Goal: Information Seeking & Learning: Learn about a topic

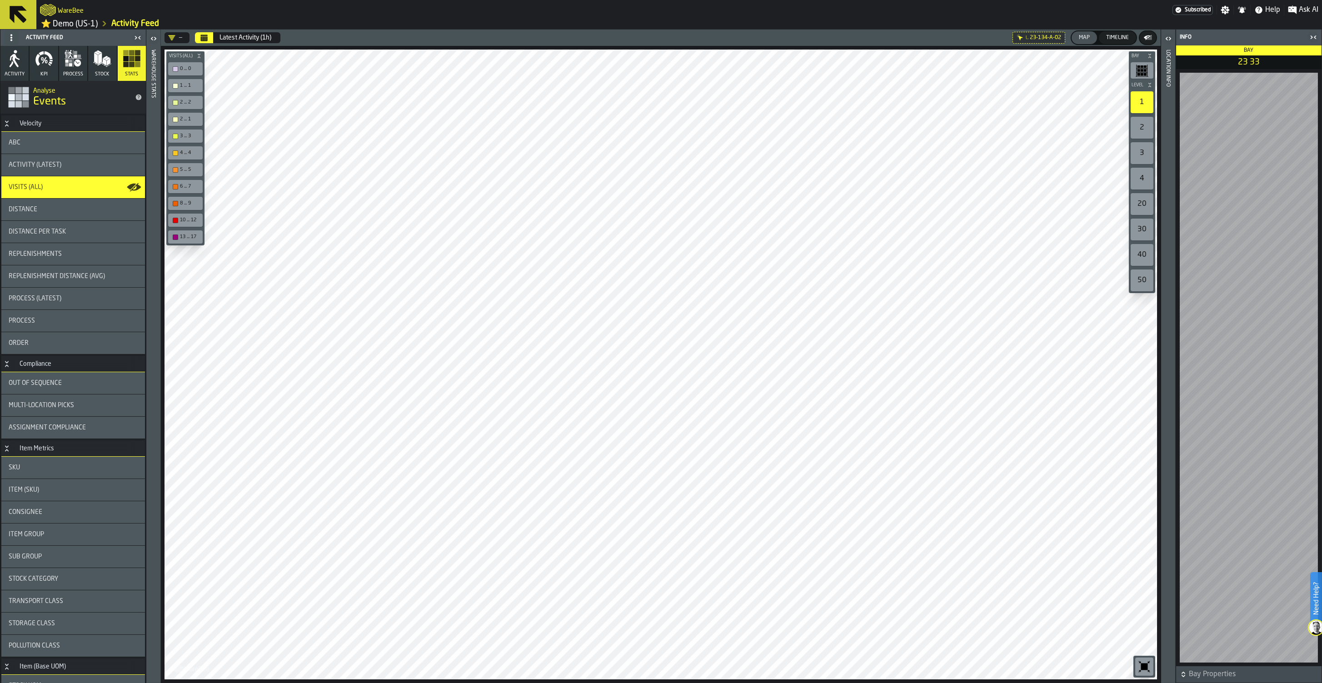
click at [208, 38] on button "Calendar" at bounding box center [204, 37] width 18 height 11
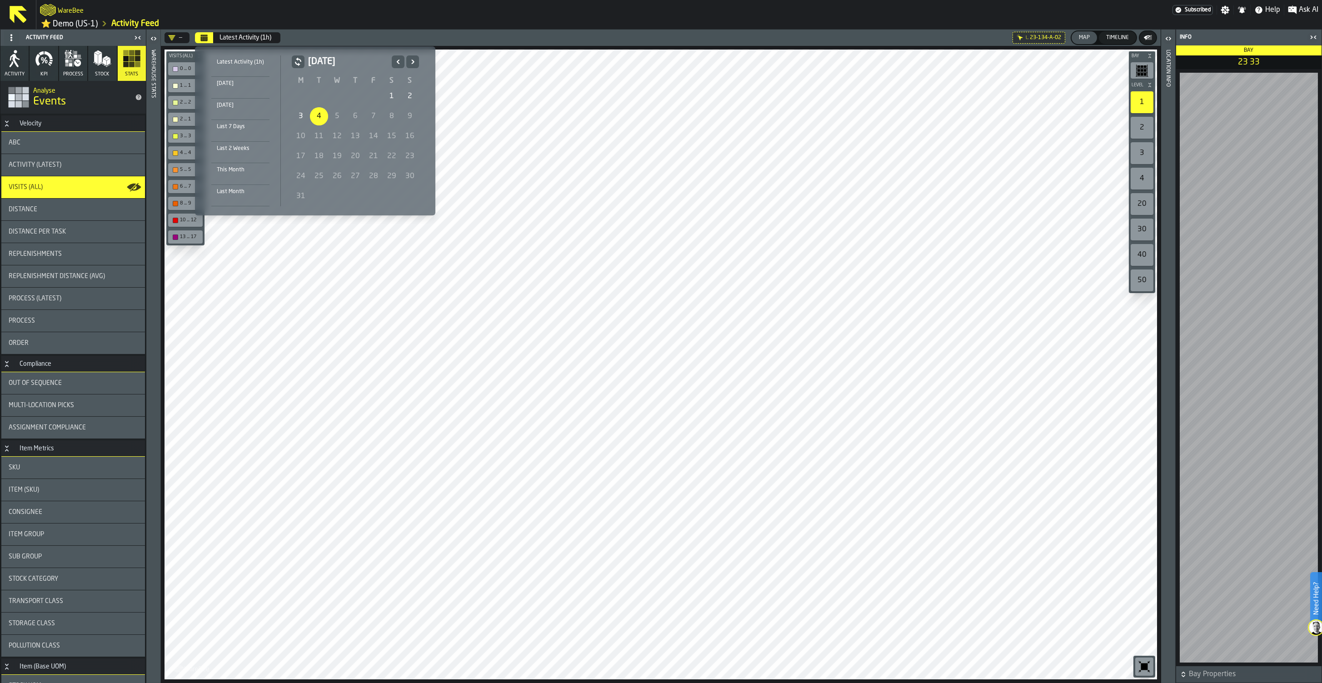
click at [395, 63] on icon "Previous" at bounding box center [397, 61] width 9 height 11
click at [390, 91] on div "1" at bounding box center [392, 96] width 18 height 18
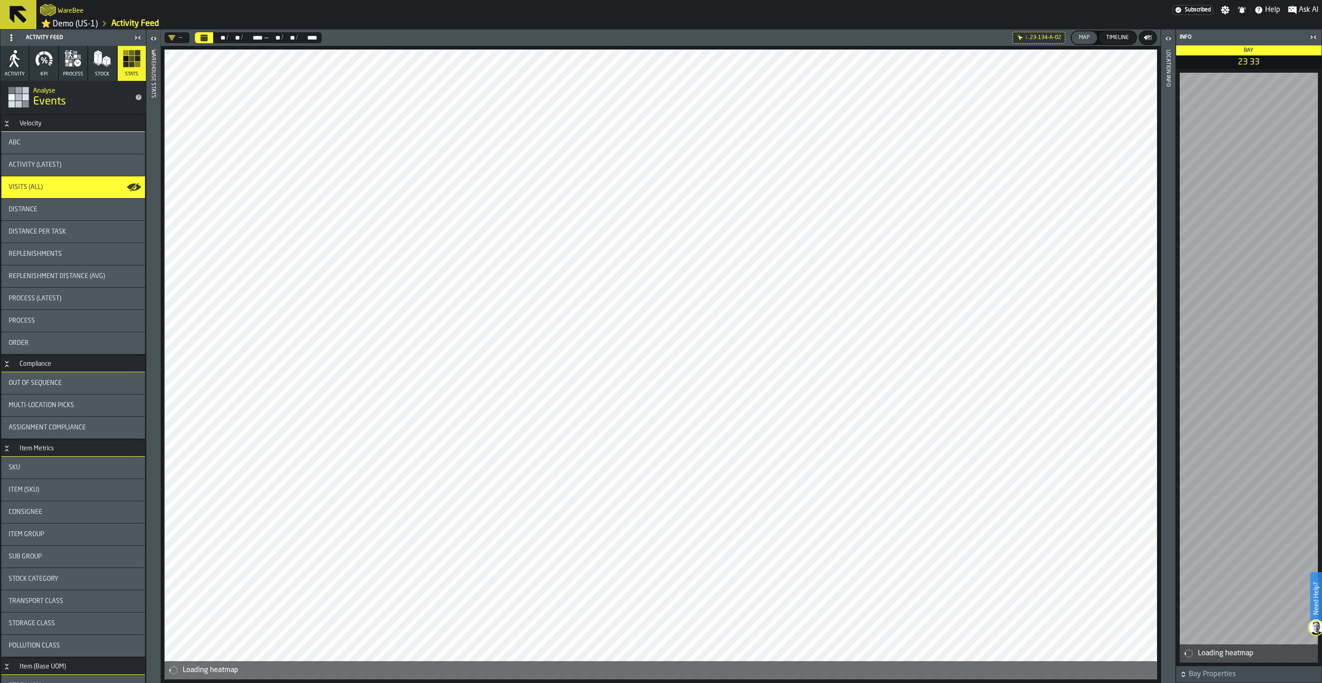
click at [205, 38] on icon "Calendar" at bounding box center [203, 37] width 7 height 7
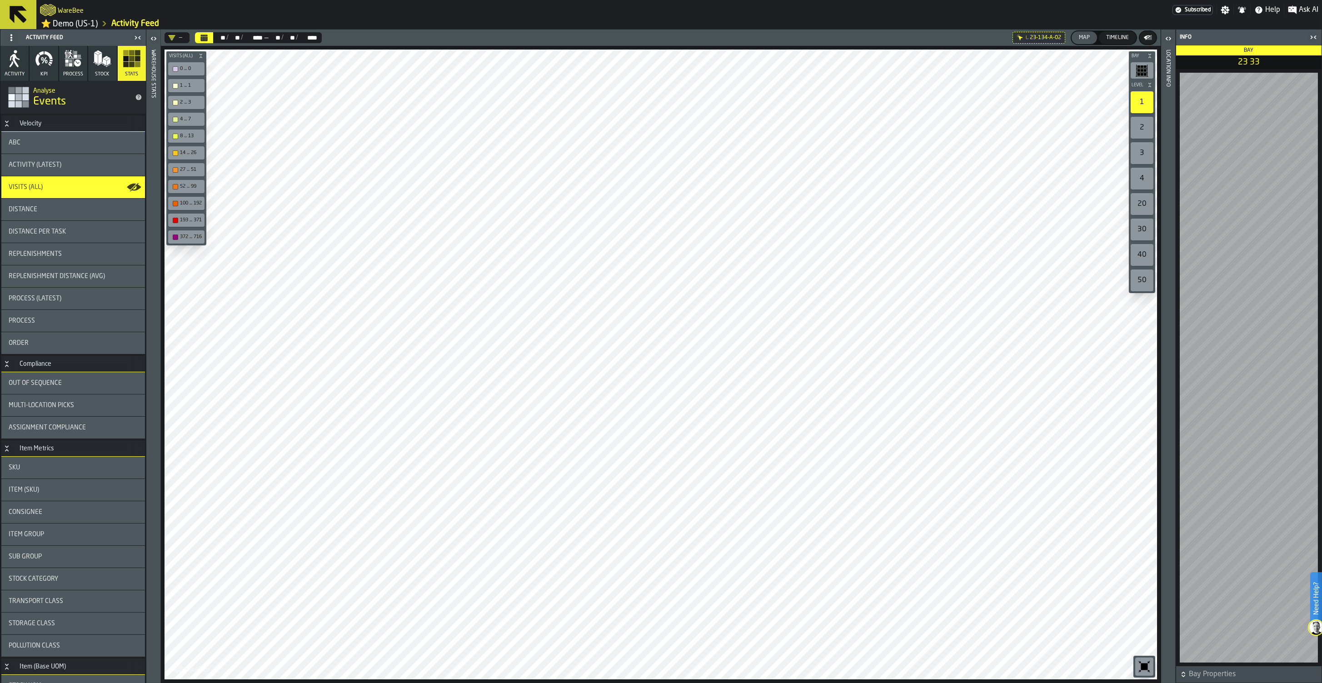
click at [95, 142] on div "ABC" at bounding box center [73, 142] width 129 height 7
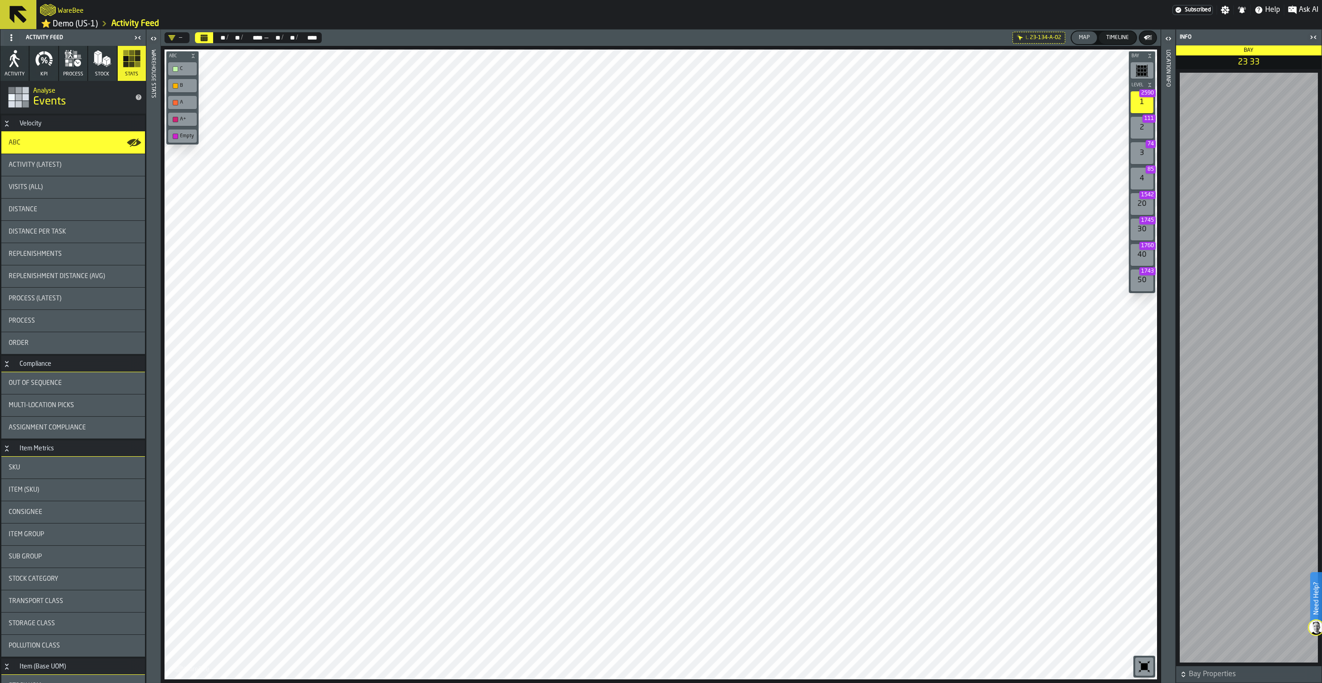
click at [175, 140] on div "Empty" at bounding box center [182, 136] width 25 height 10
click at [77, 21] on link "⭐ Demo (US-1)" at bounding box center [69, 24] width 57 height 10
click at [1307, 10] on span "Ask AI" at bounding box center [1308, 10] width 20 height 11
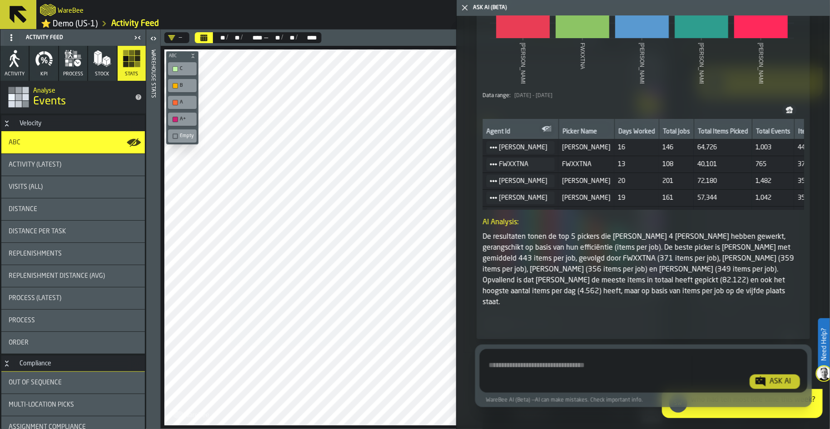
scroll to position [16, 0]
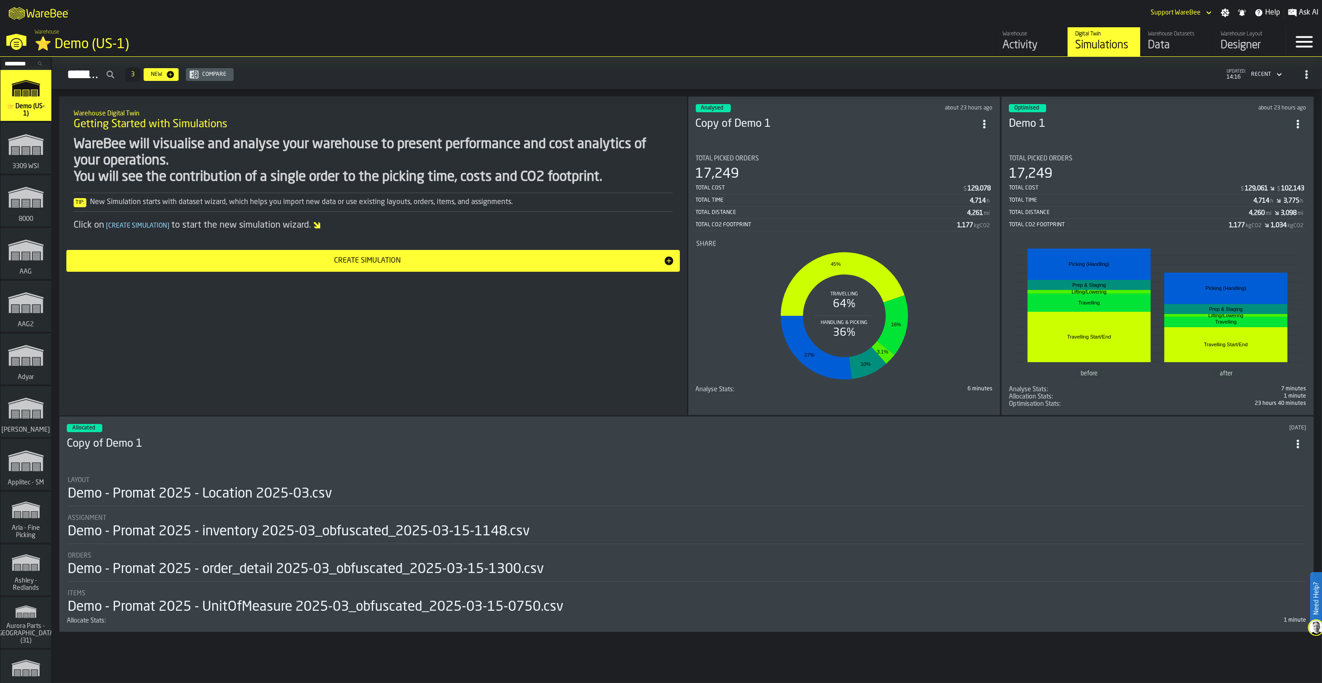
click at [1130, 210] on div "Total Distance" at bounding box center [1129, 212] width 240 height 6
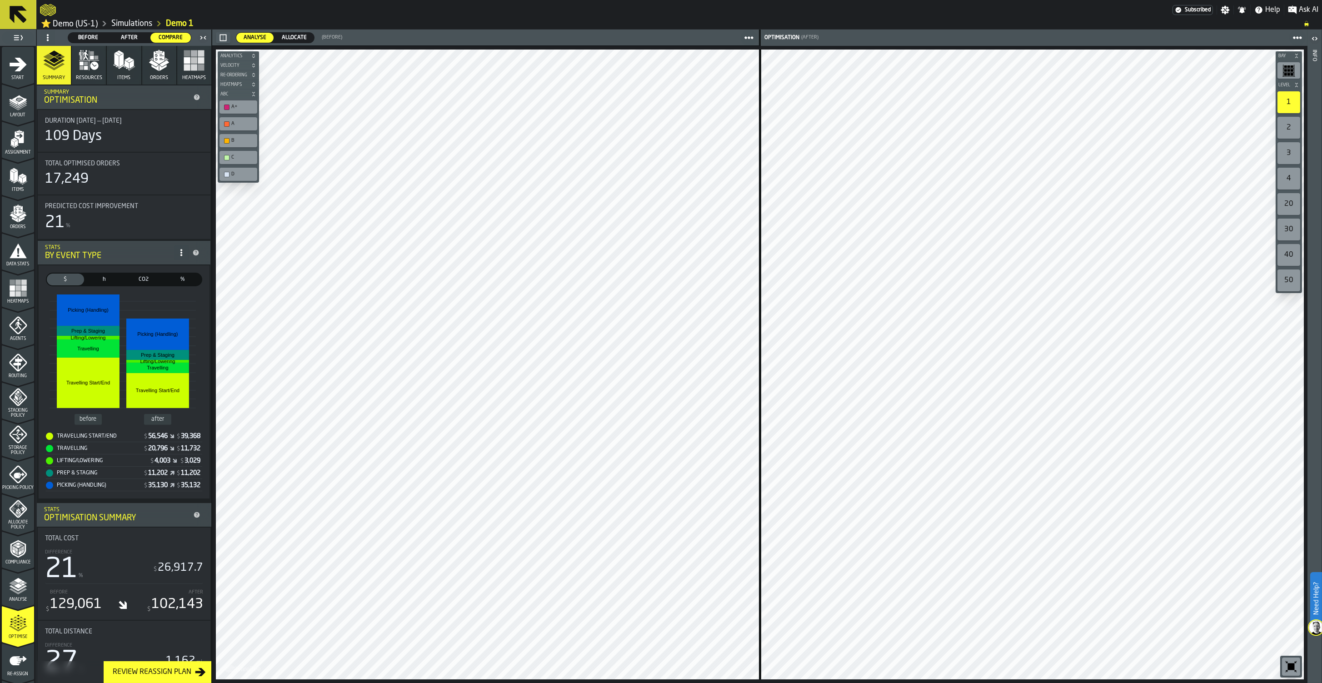
click at [89, 39] on span "Before" at bounding box center [88, 38] width 33 height 8
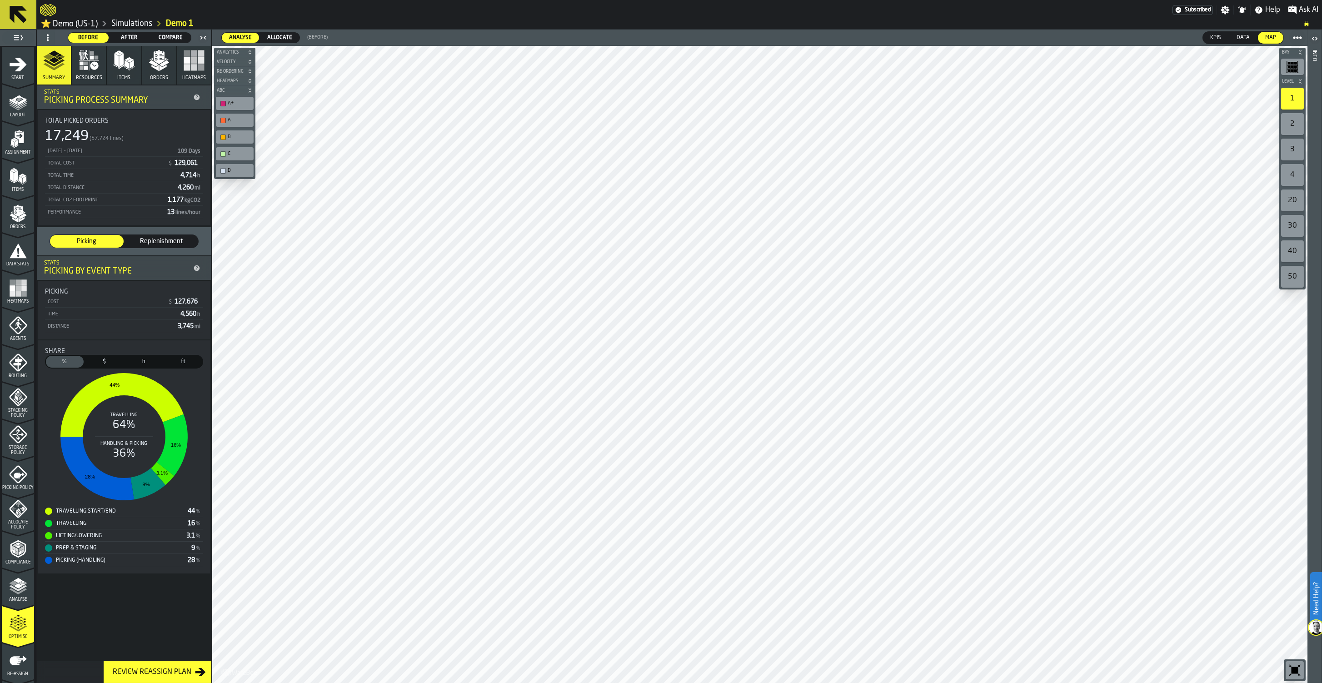
click at [125, 418] on rect "stat-Share" at bounding box center [124, 436] width 158 height 136
click at [94, 72] on button "Resources" at bounding box center [89, 65] width 34 height 39
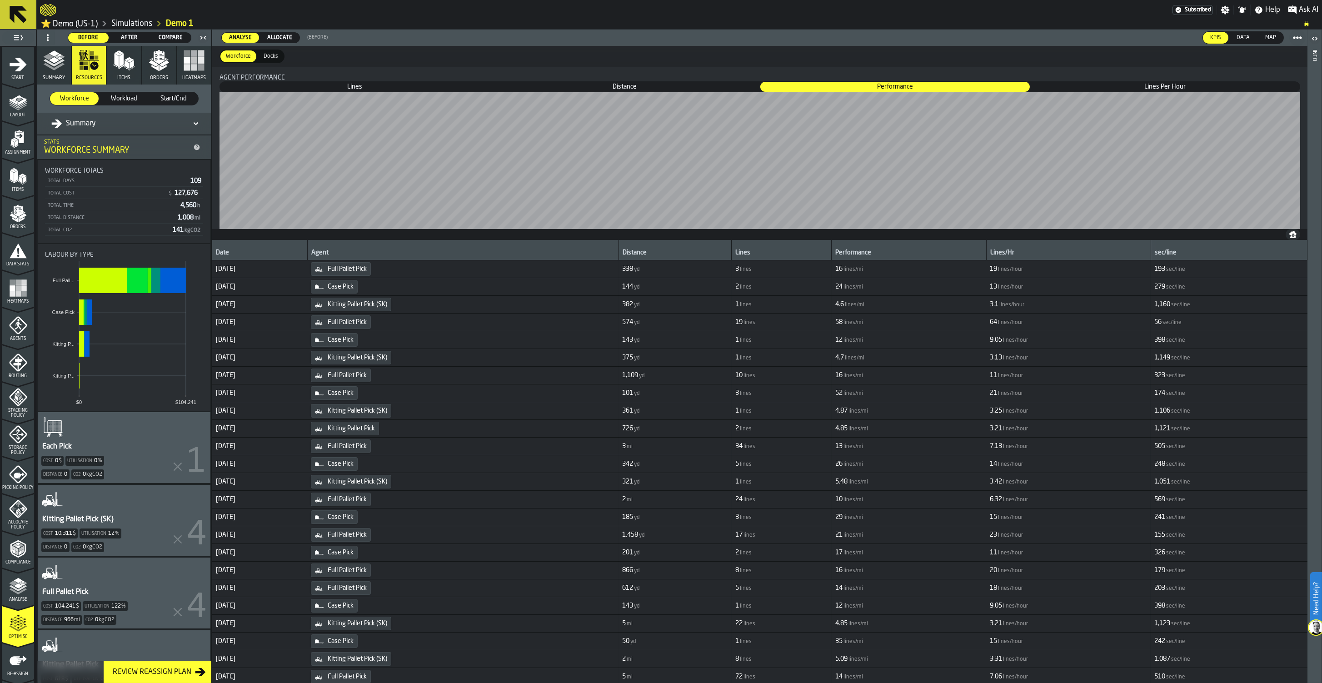
click at [75, 121] on div "Summary" at bounding box center [73, 123] width 45 height 11
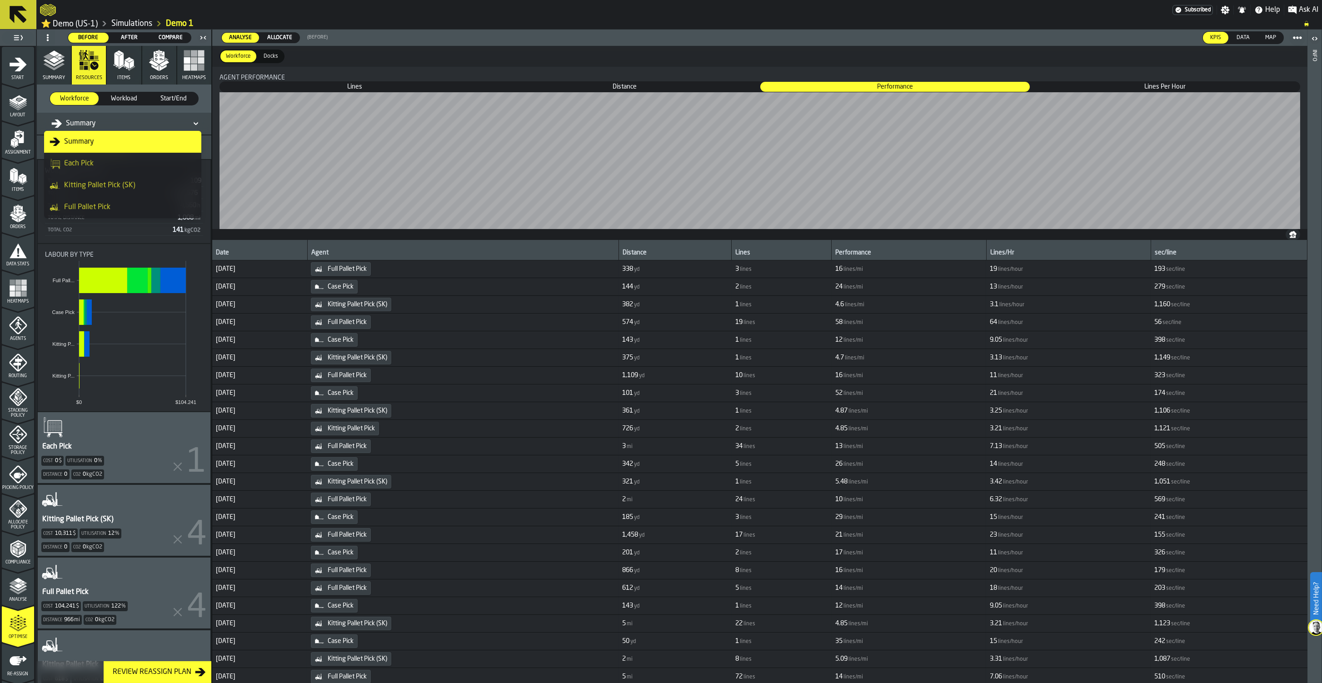
click at [97, 207] on div "Full Pallet Pick" at bounding box center [123, 207] width 146 height 11
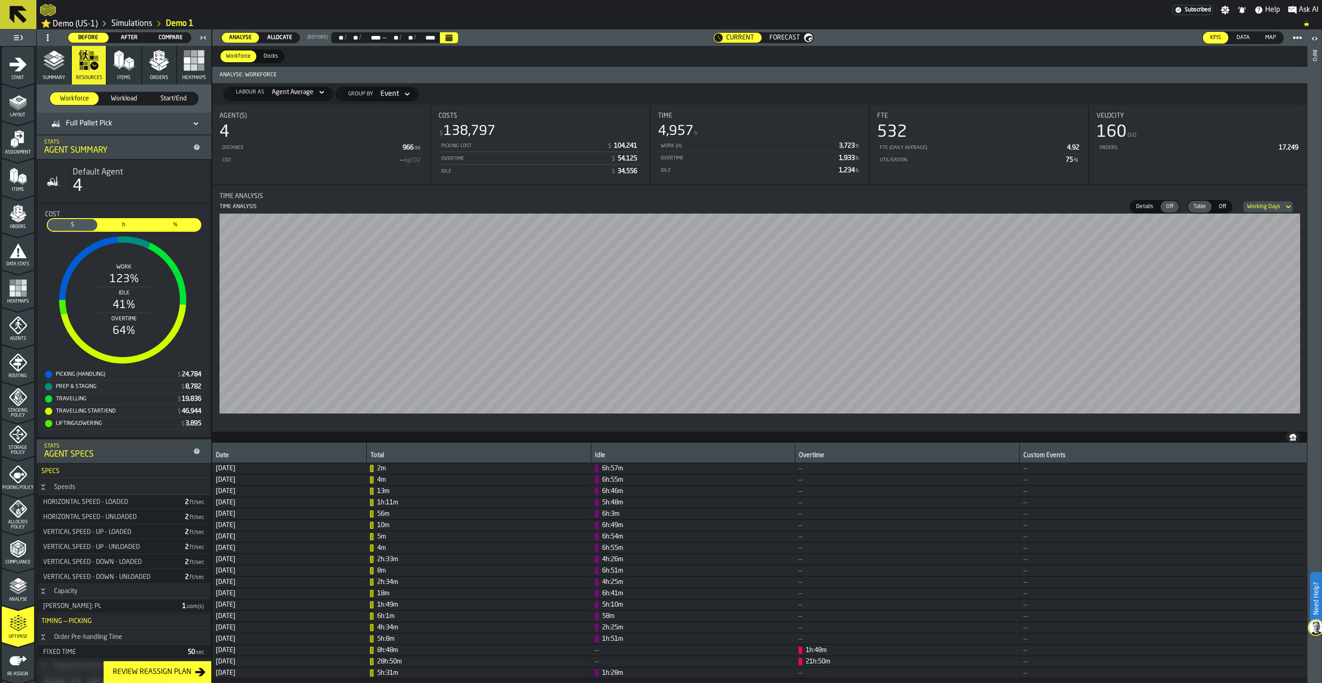
click at [785, 35] on span "Forecast" at bounding box center [785, 37] width 30 height 7
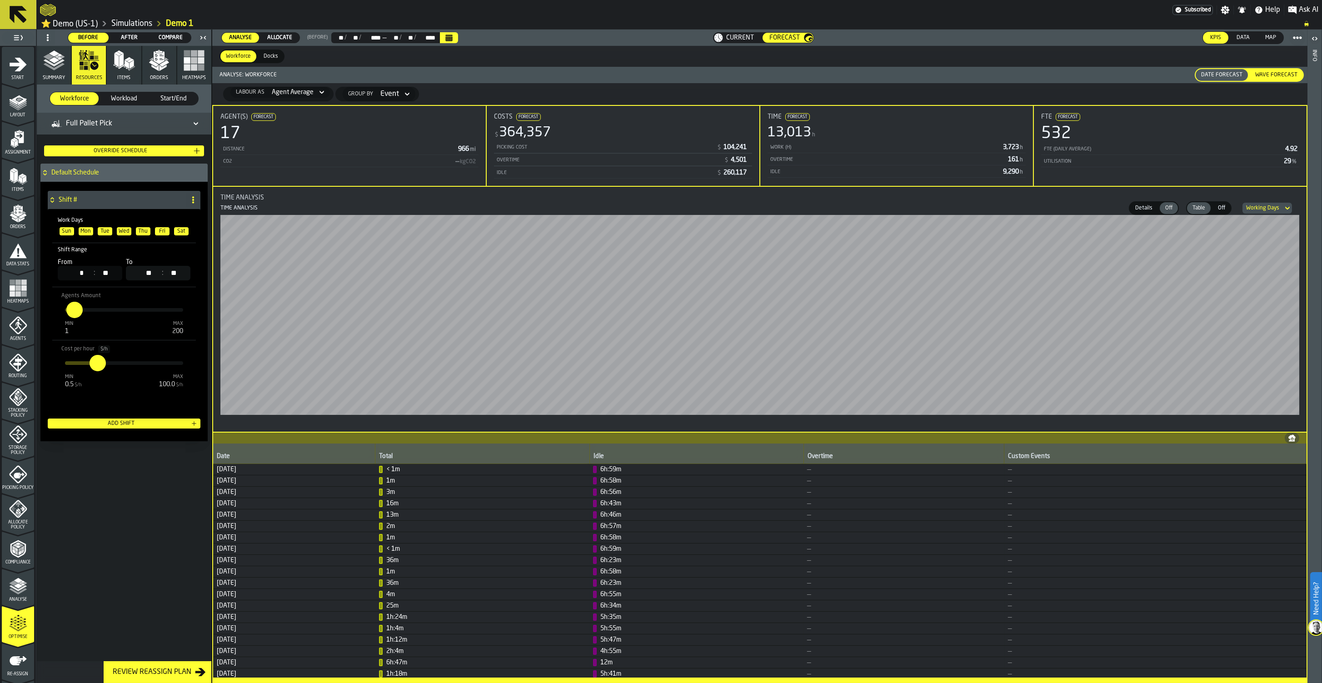
click at [1267, 74] on span "Wave Forecast" at bounding box center [1276, 75] width 50 height 8
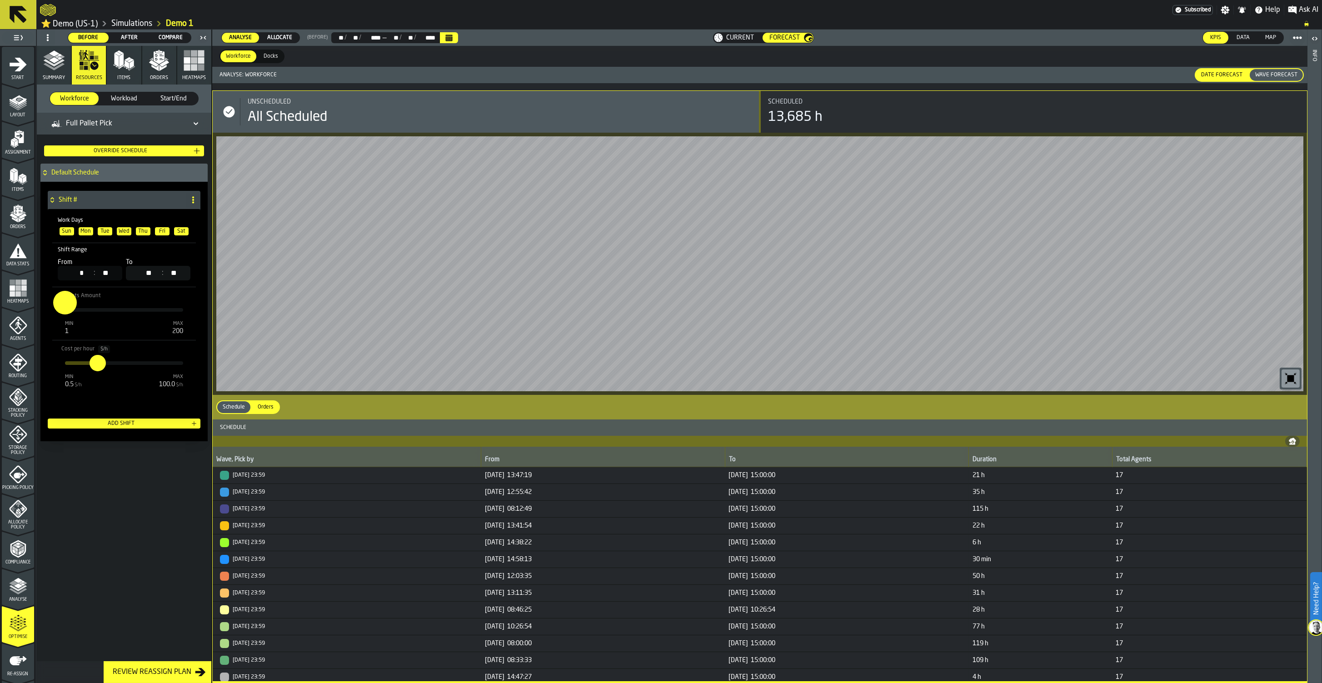
drag, startPoint x: 75, startPoint y: 313, endPoint x: 40, endPoint y: 315, distance: 34.1
click at [35, 316] on aside "1 Start 1.1 Layout 1.2 Assignment 1.3 Items 1.4 Orders 1.5 Data Stats 1.6 Heatm…" at bounding box center [106, 356] width 212 height 653
click at [118, 123] on div "Full Pallet Pick" at bounding box center [119, 123] width 136 height 11
click at [65, 308] on input "*" at bounding box center [61, 303] width 14 height 24
type input "**"
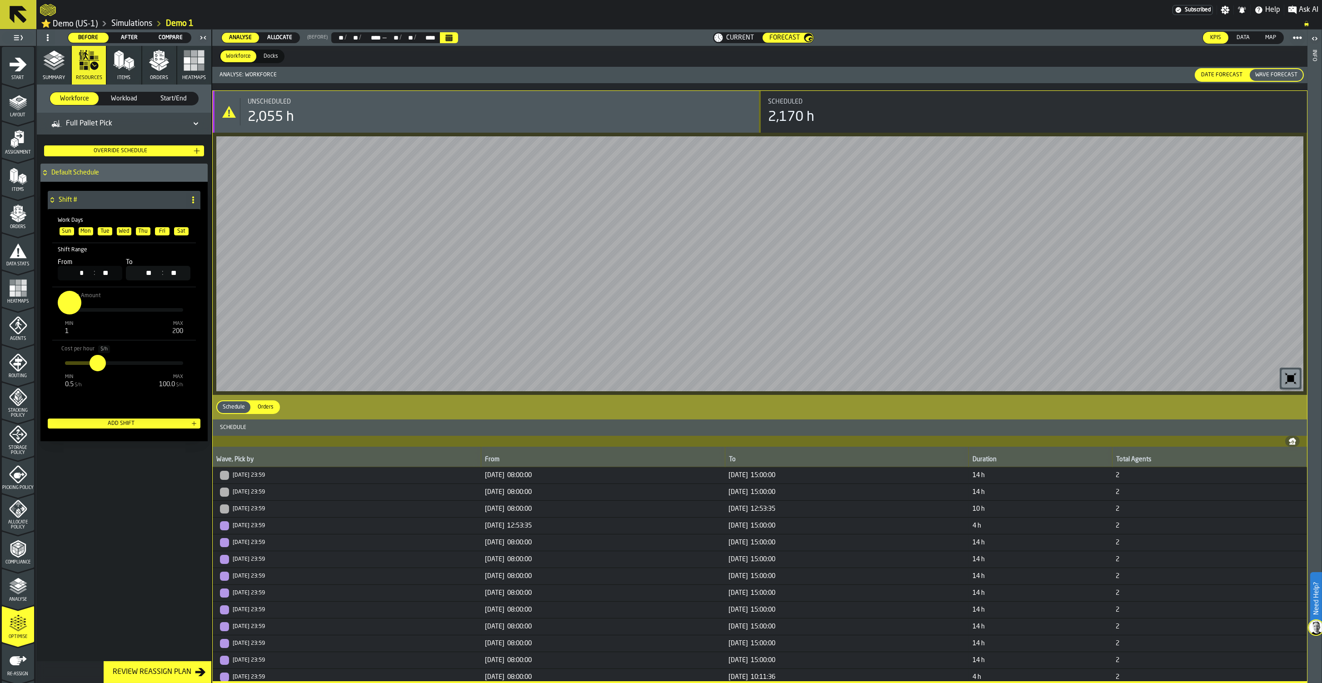
drag, startPoint x: 65, startPoint y: 308, endPoint x: 134, endPoint y: 249, distance: 90.2
click at [72, 308] on input "**" at bounding box center [65, 303] width 14 height 24
click at [91, 122] on div "Full Pallet Pick" at bounding box center [81, 123] width 61 height 11
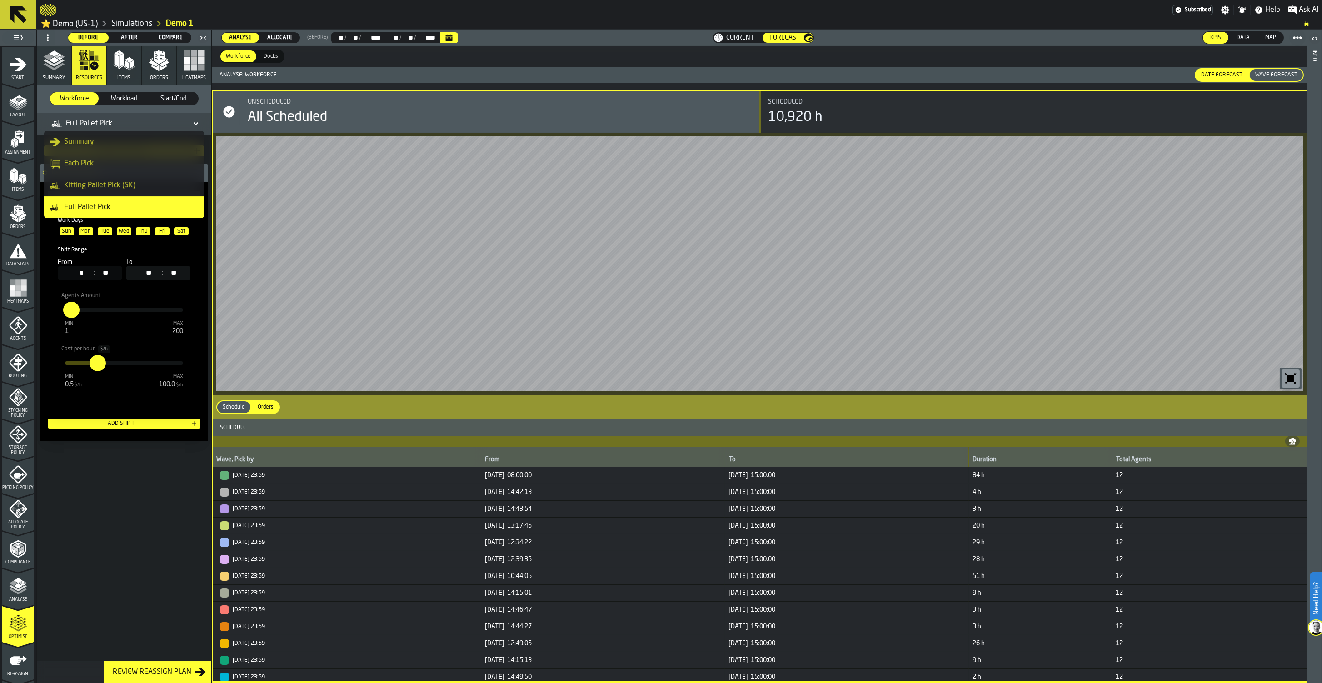
click at [56, 64] on polyline "button" at bounding box center [53, 62] width 21 height 7
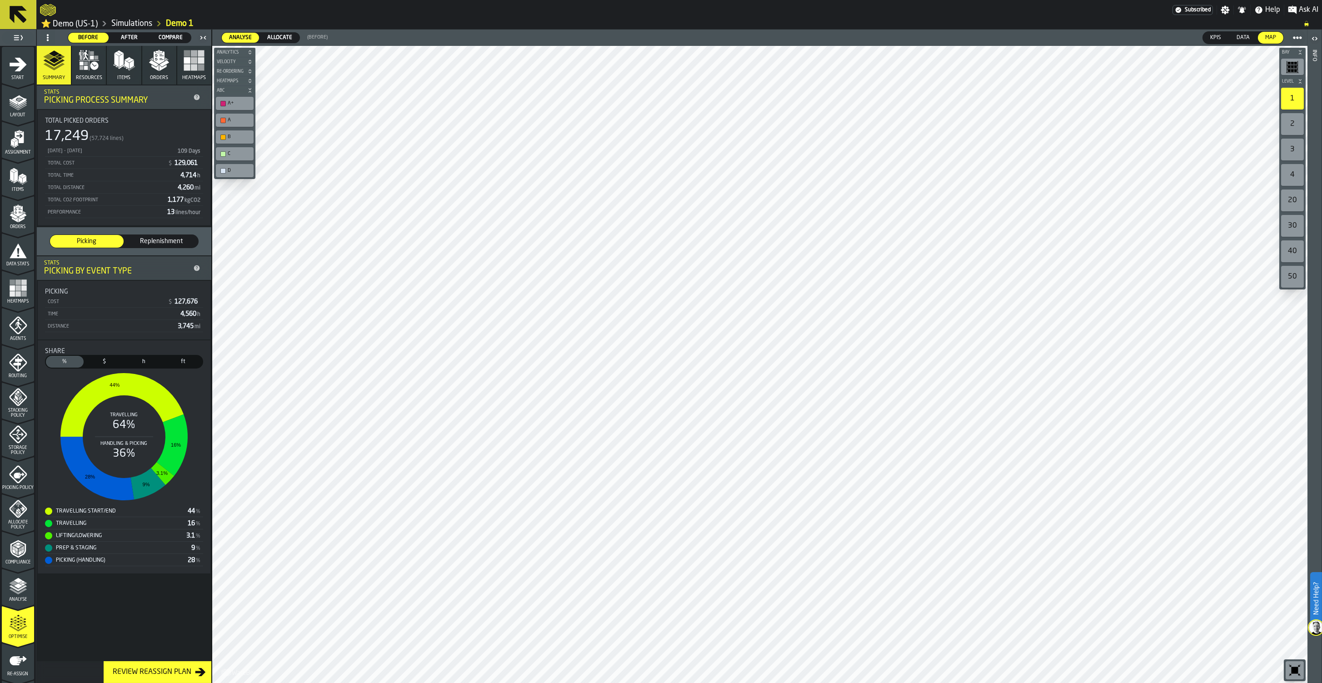
click at [168, 40] on span "Compare" at bounding box center [170, 38] width 33 height 8
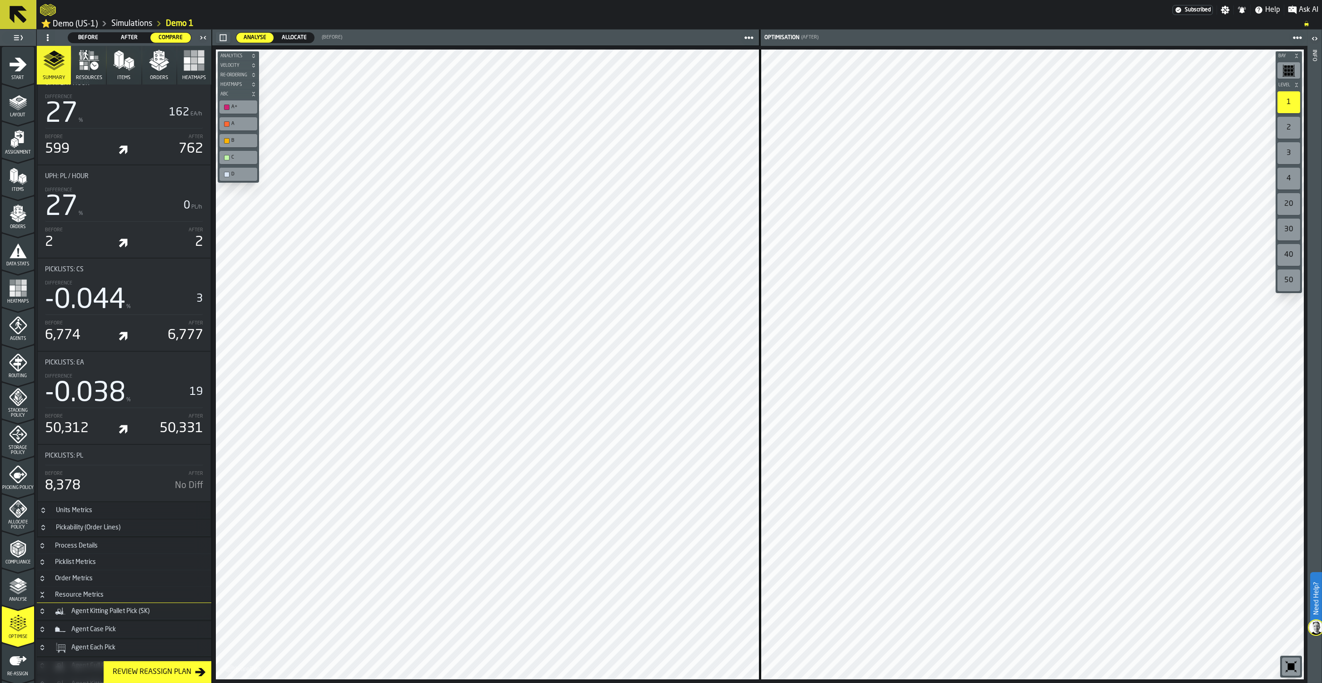
scroll to position [951, 0]
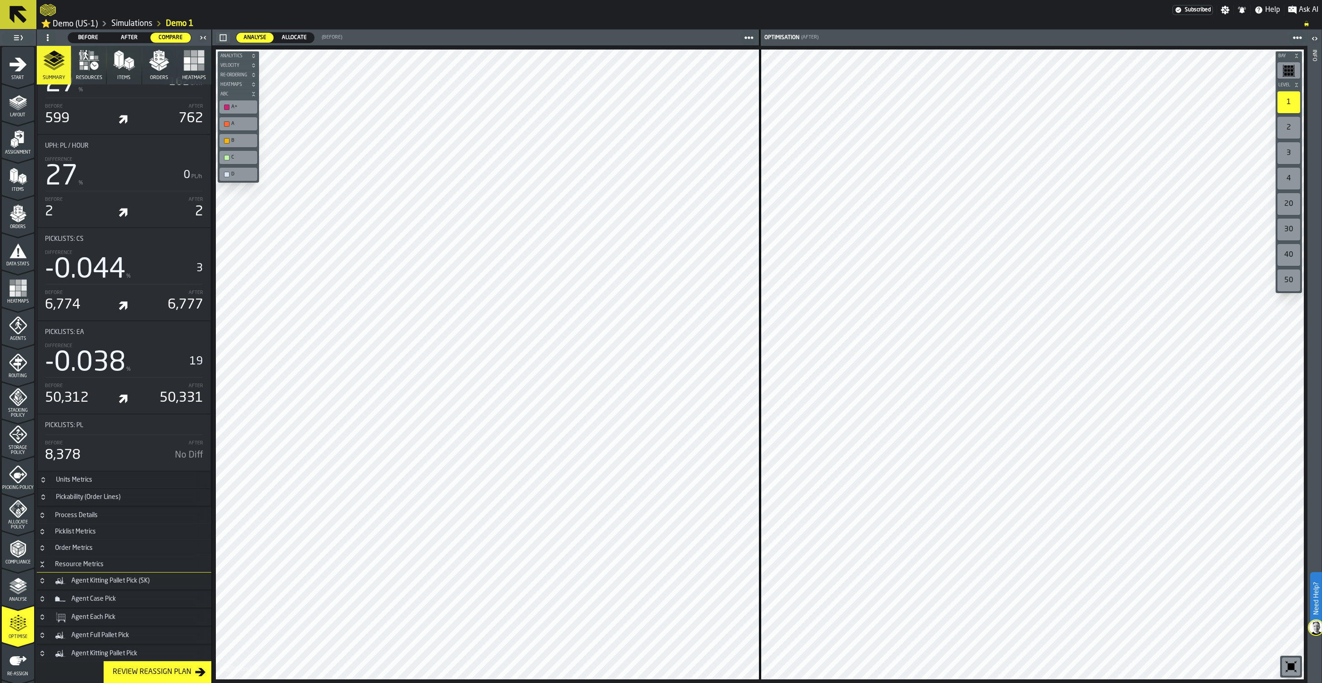
click at [18, 657] on icon "menu Re-assign" at bounding box center [18, 660] width 18 height 18
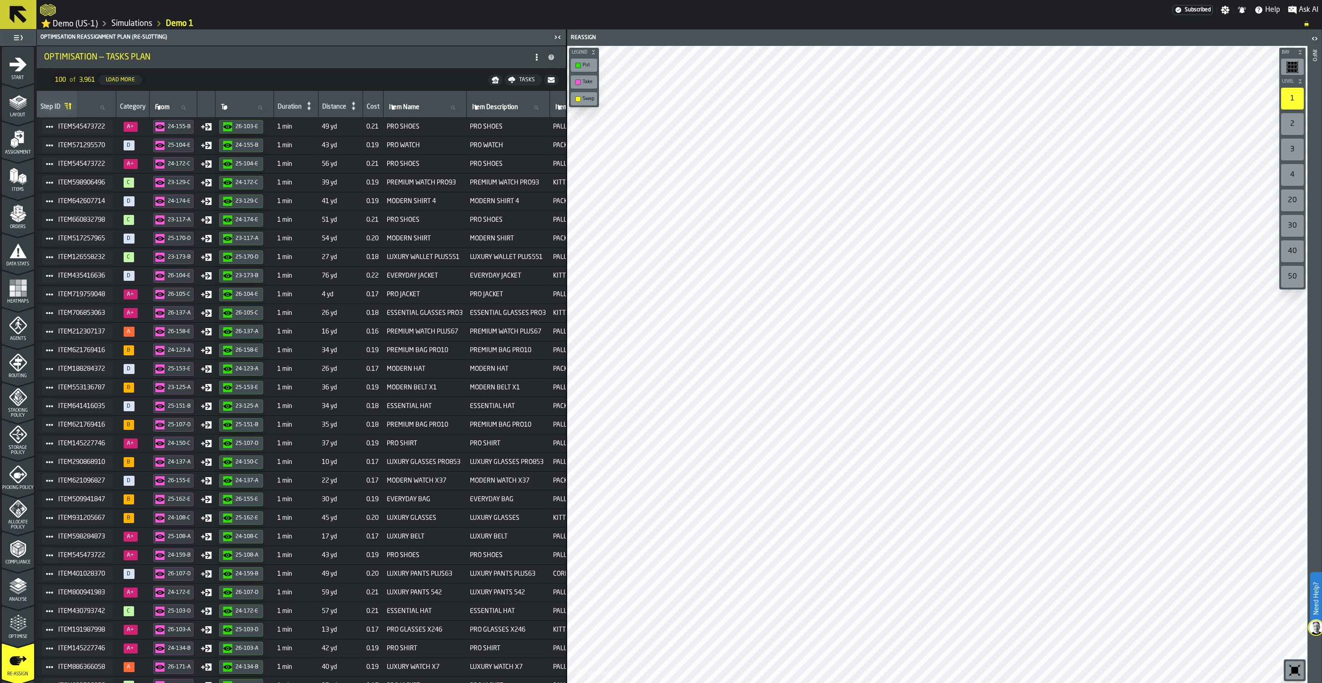
scroll to position [0, 0]
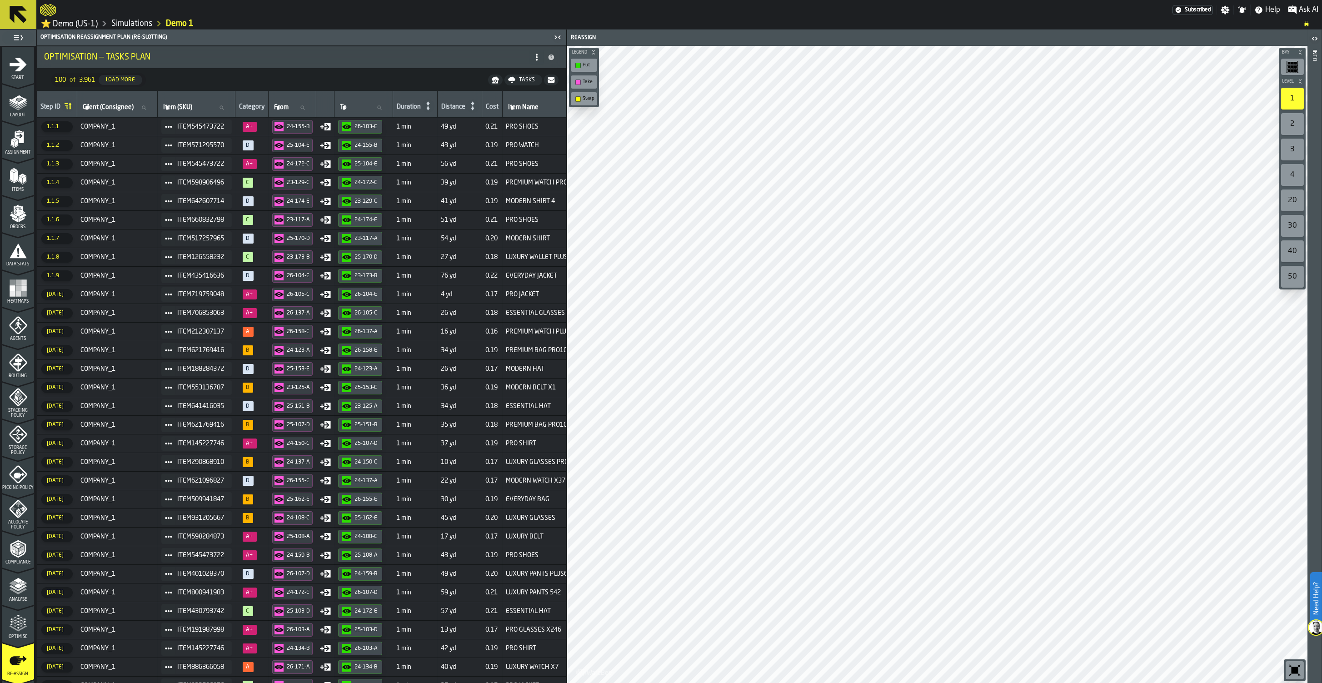
click at [21, 619] on icon "menu Optimise" at bounding box center [18, 623] width 18 height 18
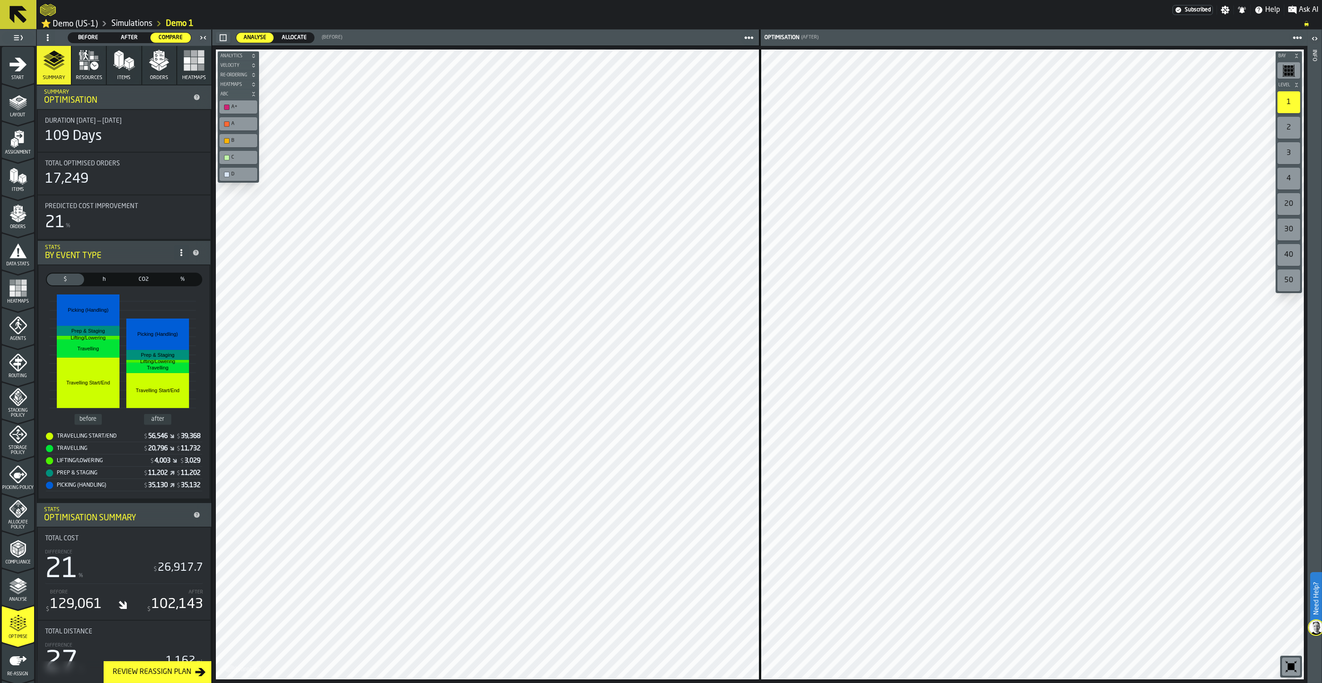
click at [85, 35] on span "Before" at bounding box center [88, 38] width 33 height 8
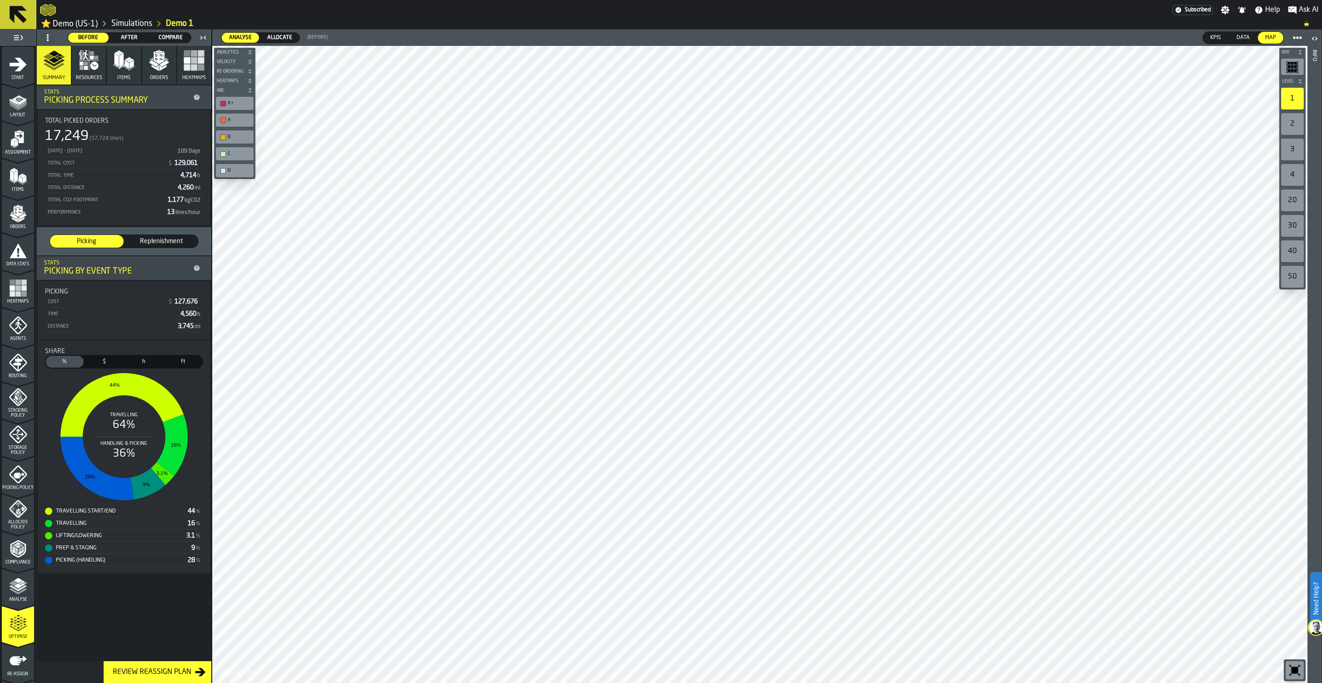
click at [179, 239] on span "Replenishment" at bounding box center [161, 241] width 66 height 9
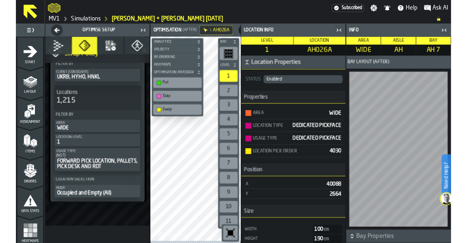
scroll to position [15, 0]
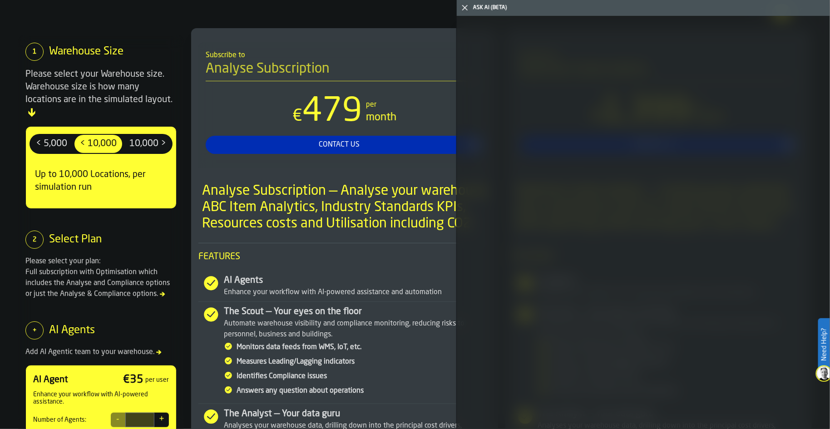
click at [465, 8] on polygon "button-toggle-Close me" at bounding box center [465, 8] width 6 height 6
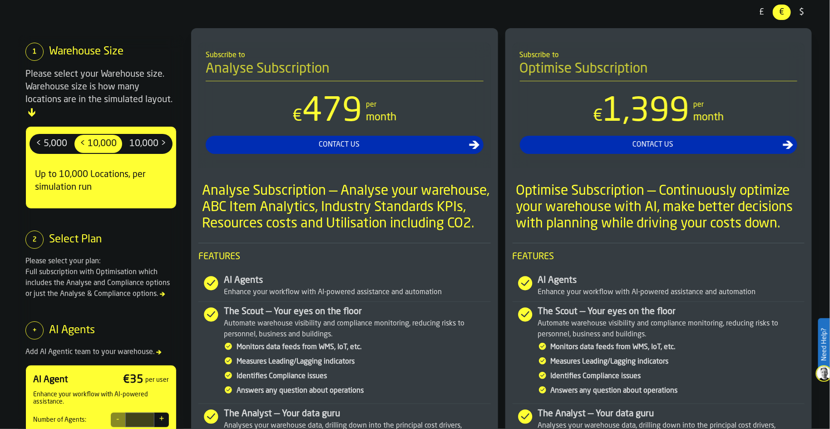
click at [154, 137] on span "10,000 >" at bounding box center [148, 144] width 44 height 15
